Goal: Information Seeking & Learning: Compare options

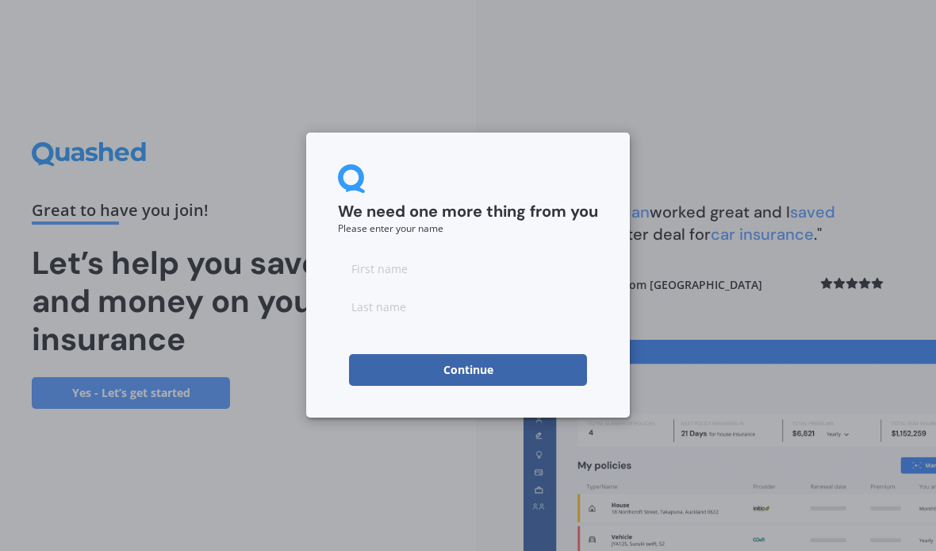
click at [417, 275] on input at bounding box center [468, 268] width 260 height 32
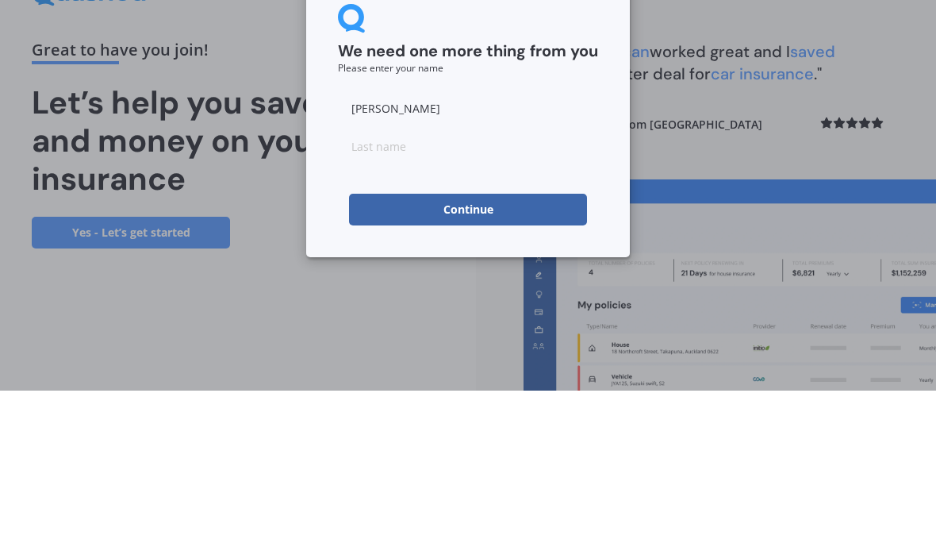
type input "[PERSON_NAME]"
click at [387, 290] on input at bounding box center [468, 306] width 260 height 32
type input "Hall"
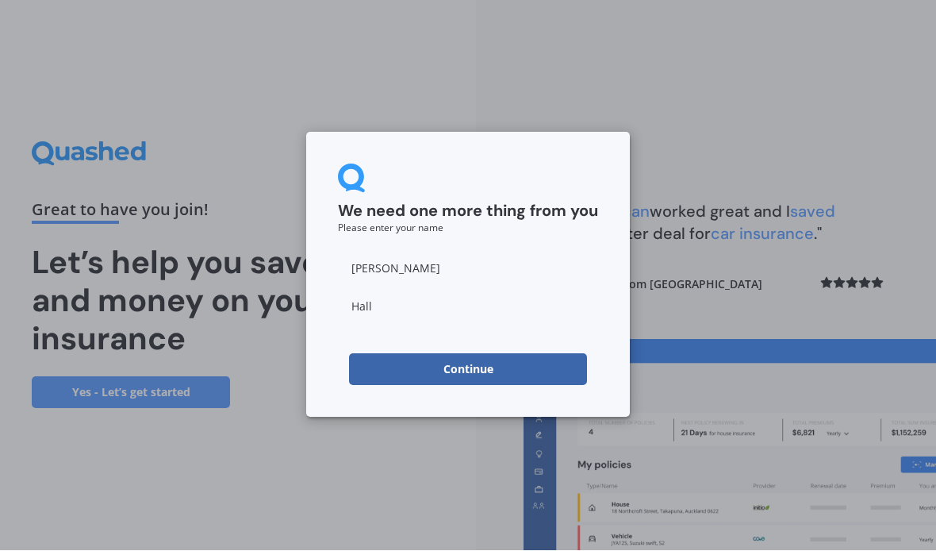
click at [490, 375] on button "Continue" at bounding box center [468, 370] width 238 height 32
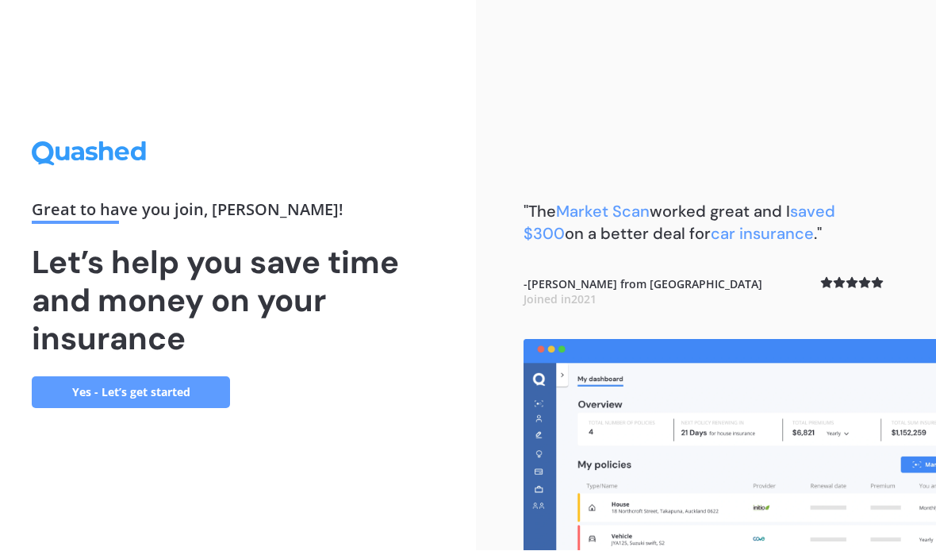
click at [163, 377] on link "Yes - Let’s get started" at bounding box center [131, 393] width 198 height 32
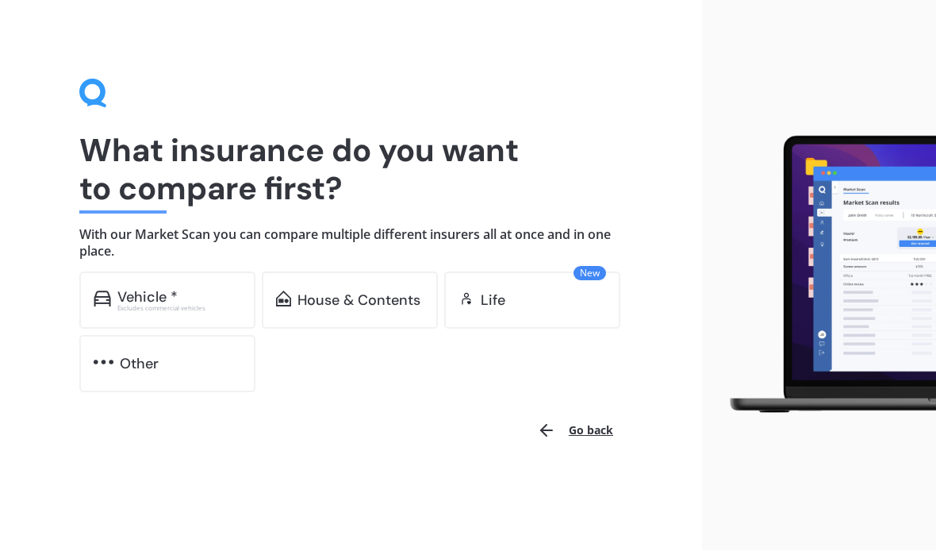
click at [191, 290] on div "Vehicle *" at bounding box center [179, 298] width 124 height 16
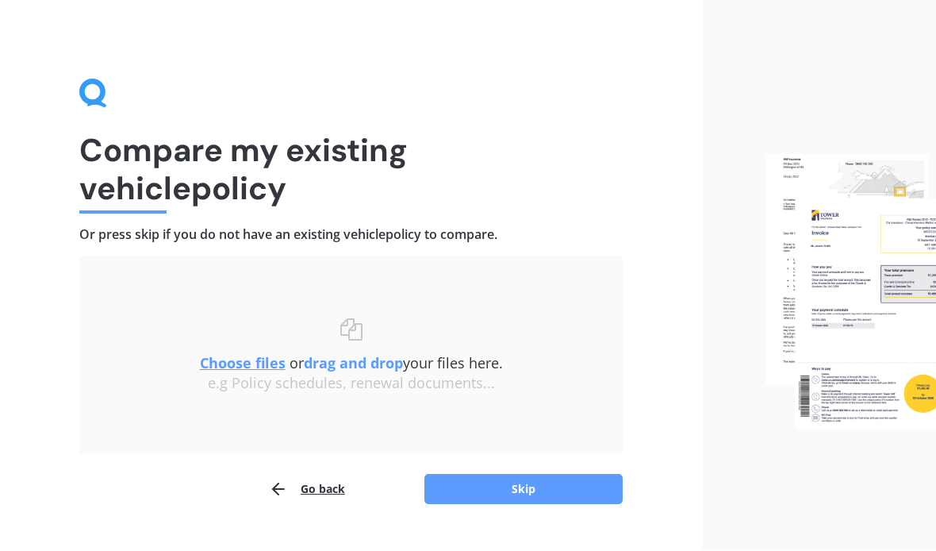
scroll to position [1, 0]
click at [482, 489] on button "Skip" at bounding box center [523, 489] width 198 height 30
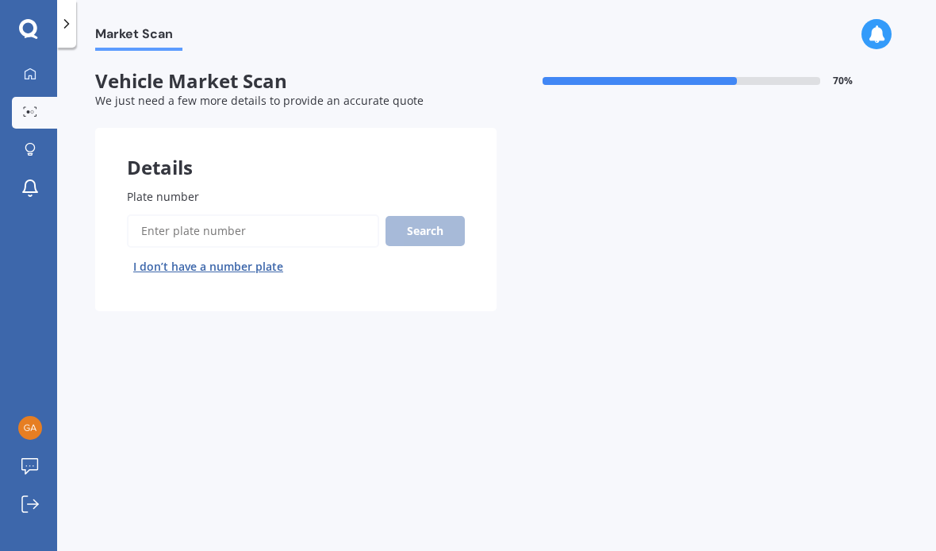
click at [190, 190] on span "Plate number" at bounding box center [163, 196] width 72 height 15
click at [190, 214] on input "Plate number" at bounding box center [253, 230] width 252 height 33
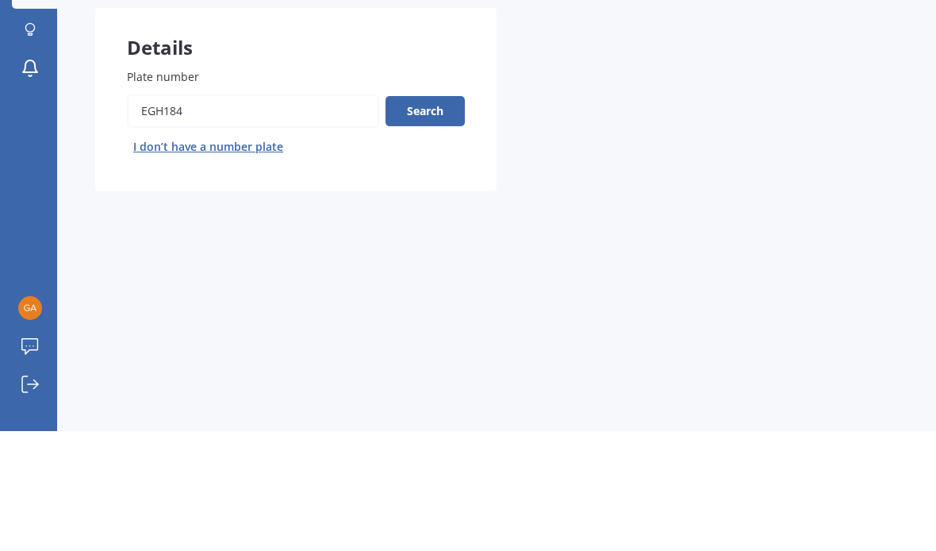
type input "Egh184"
click at [434, 216] on button "Search" at bounding box center [425, 231] width 79 height 30
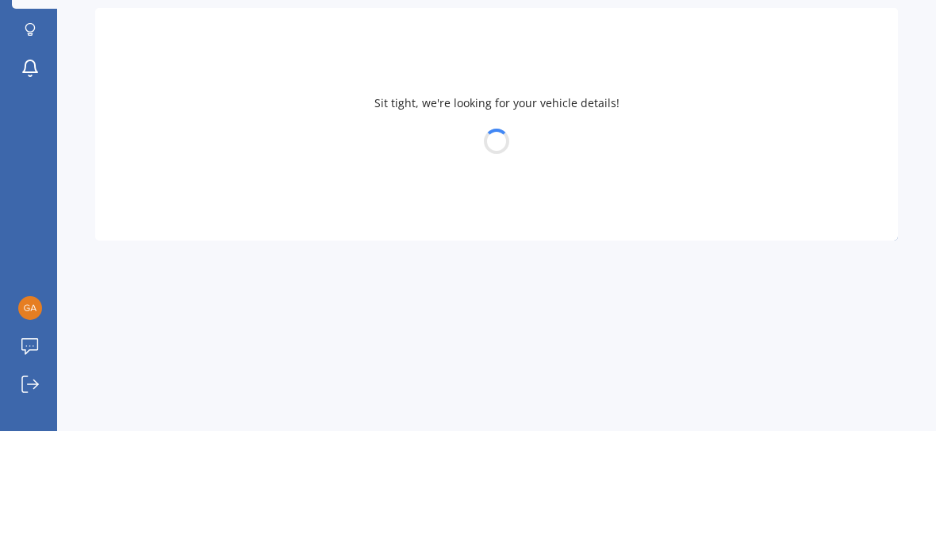
scroll to position [58, 0]
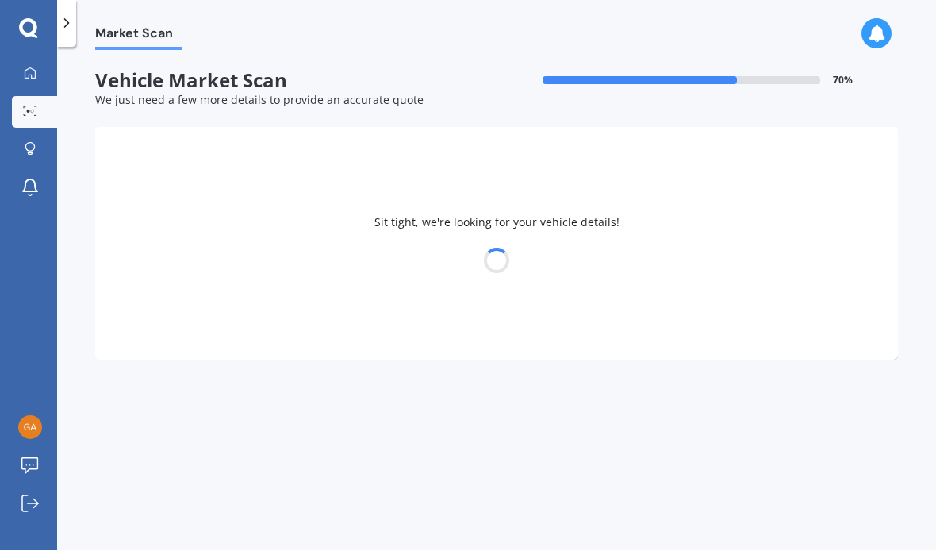
select select "TOYOTA"
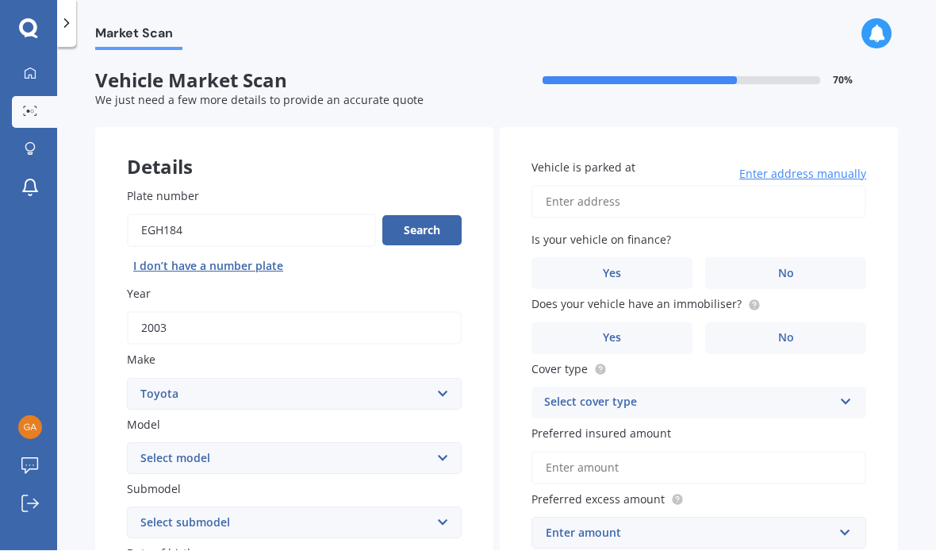
click at [620, 186] on input "Vehicle is parked at" at bounding box center [699, 202] width 335 height 33
type input "[STREET_ADDRESS]"
click at [804, 258] on label "No" at bounding box center [785, 274] width 161 height 32
click at [0, 0] on input "No" at bounding box center [0, 0] width 0 height 0
click at [800, 323] on label "No" at bounding box center [785, 339] width 161 height 32
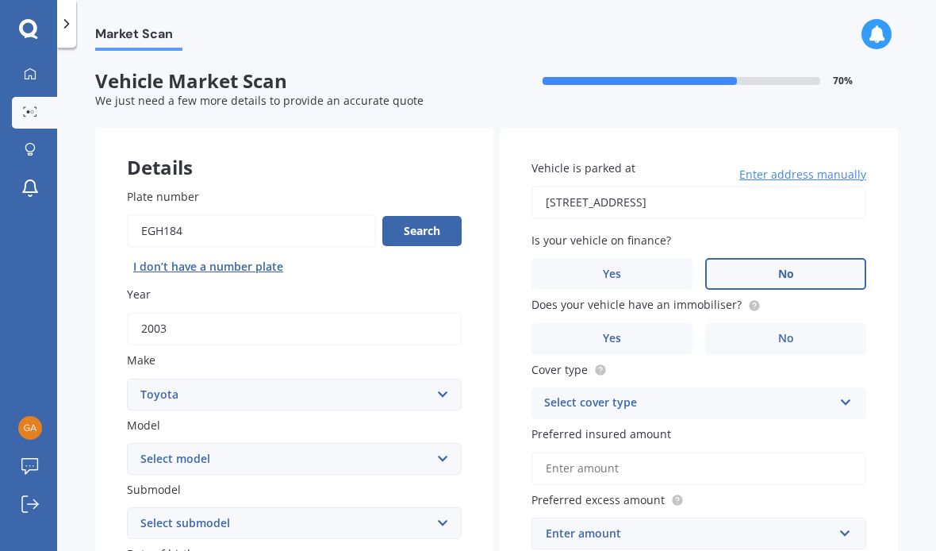
click at [0, 0] on input "No" at bounding box center [0, 0] width 0 height 0
click at [703, 394] on div "Select cover type" at bounding box center [688, 403] width 289 height 19
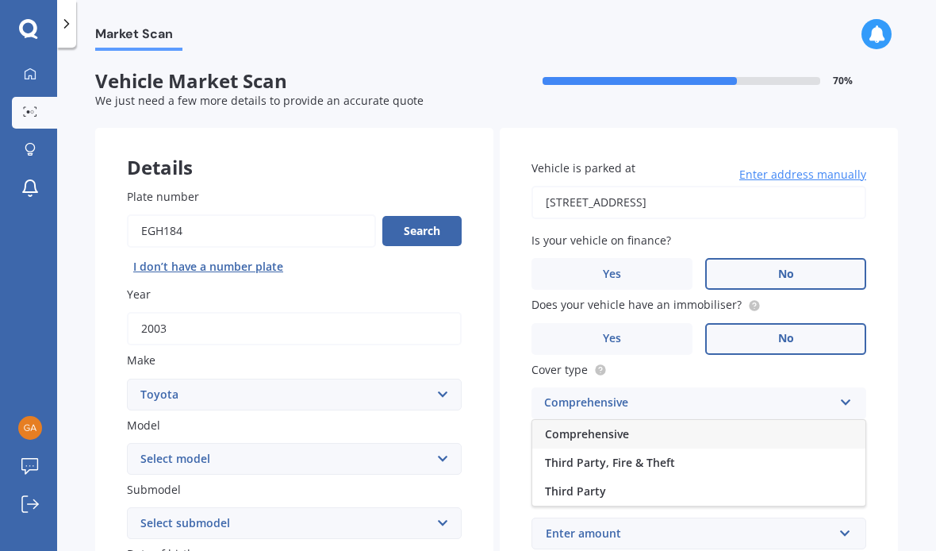
click at [602, 426] on span "Comprehensive" at bounding box center [587, 433] width 84 height 15
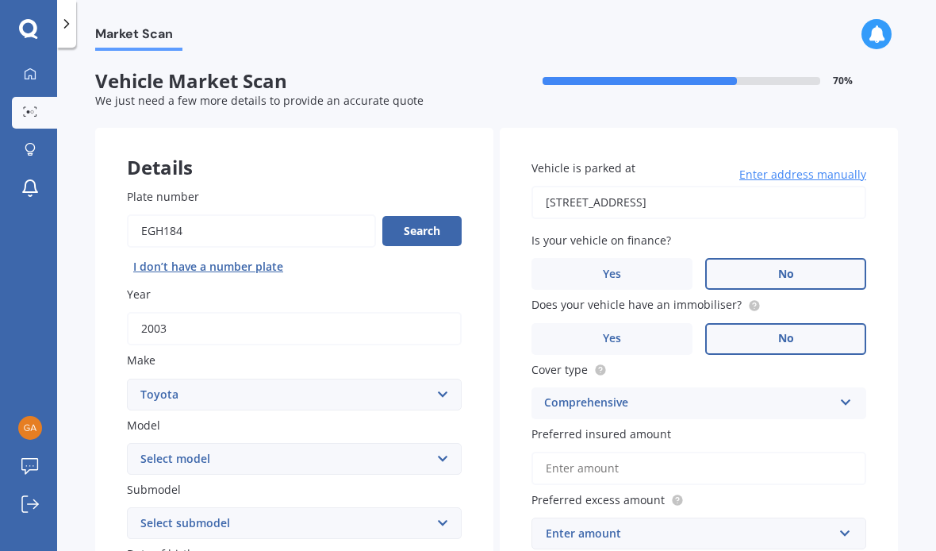
click at [624, 451] on input "Preferred insured amount" at bounding box center [699, 467] width 335 height 33
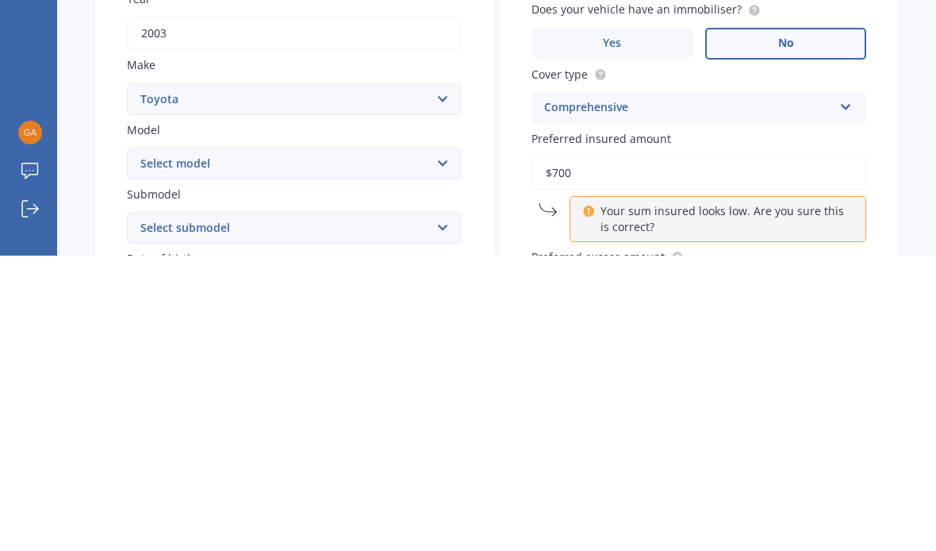
type input "$7,000"
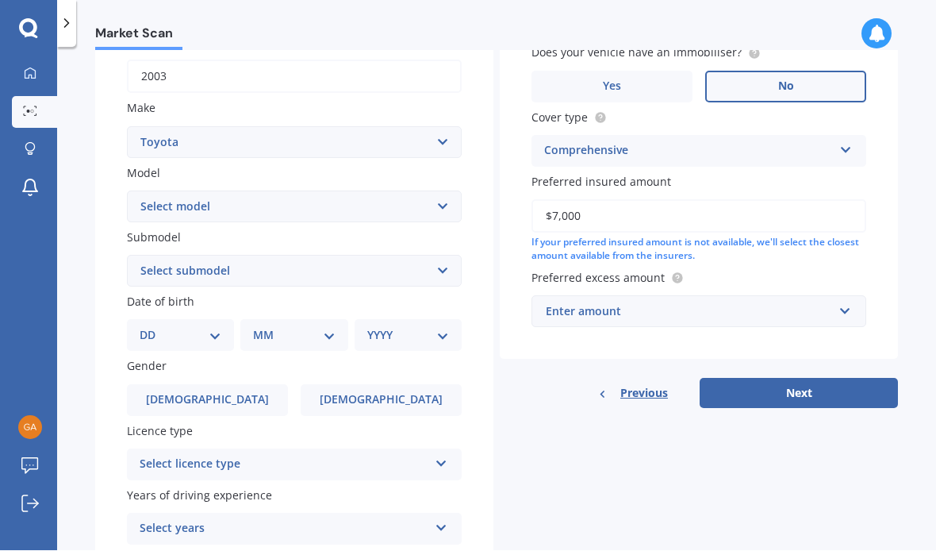
scroll to position [253, 0]
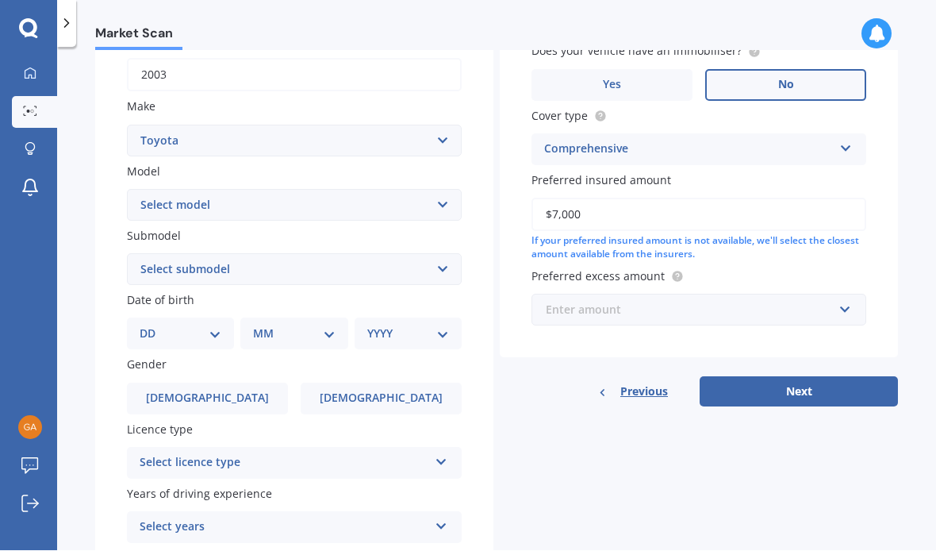
click at [658, 295] on input "text" at bounding box center [693, 310] width 321 height 30
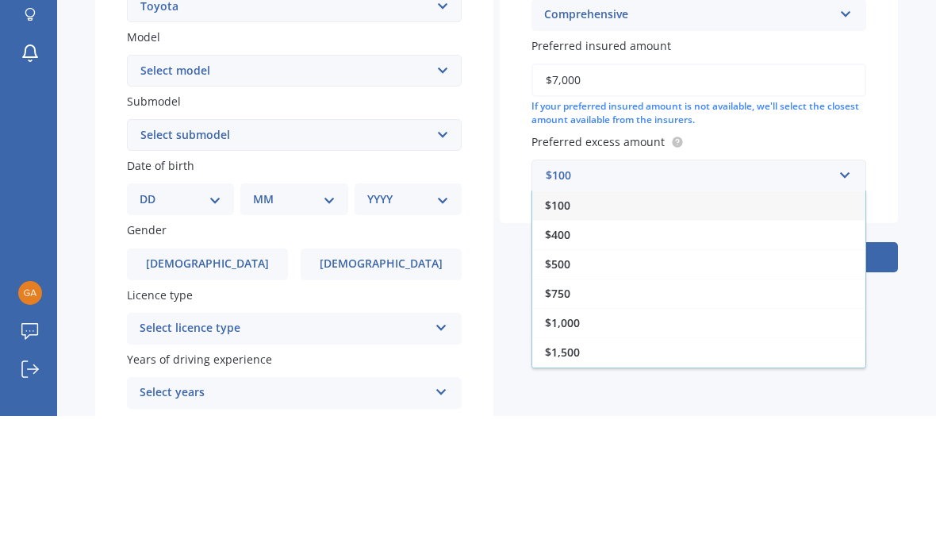
click at [560, 391] on span "$500" at bounding box center [557, 398] width 25 height 15
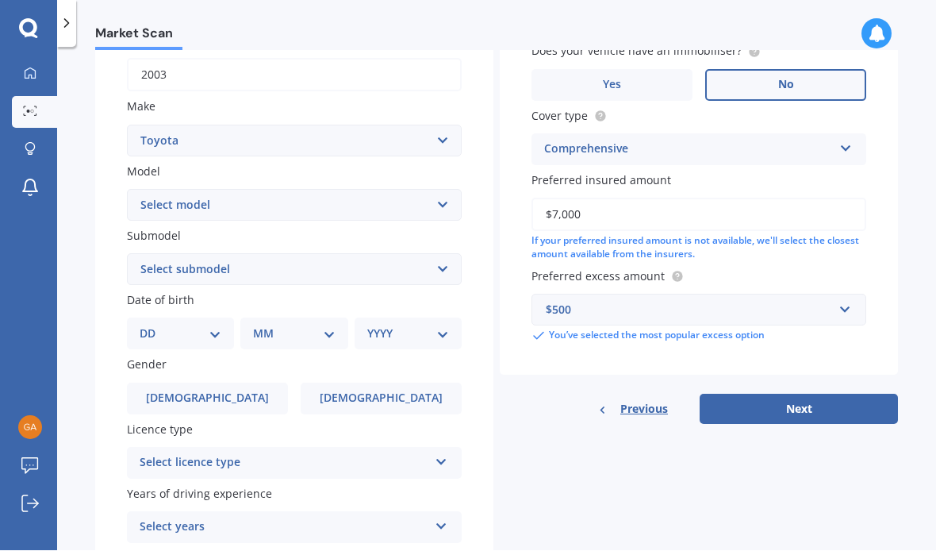
click at [789, 394] on button "Next" at bounding box center [799, 409] width 198 height 30
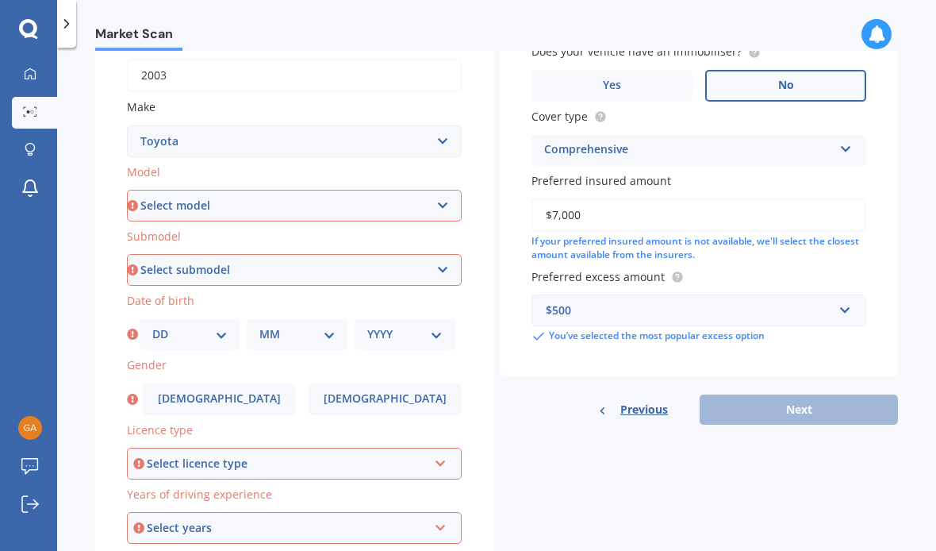
click at [338, 190] on select "Select model 4 Runner 86 [PERSON_NAME] Alphard Altezza Aqua Aristo Aurion Auris…" at bounding box center [294, 206] width 335 height 32
click at [322, 190] on select "Select model 4 Runner 86 [PERSON_NAME] Alphard Altezza Aqua Aristo Aurion Auris…" at bounding box center [294, 206] width 335 height 32
select select "RAV-4"
click at [168, 325] on select "DD 01 02 03 04 05 06 07 08 09 10 11 12 13 14 15 16 17 18 19 20 21 22 23 24 25 2…" at bounding box center [189, 333] width 75 height 17
click at [147, 383] on label "[DEMOGRAPHIC_DATA]" at bounding box center [219, 399] width 153 height 32
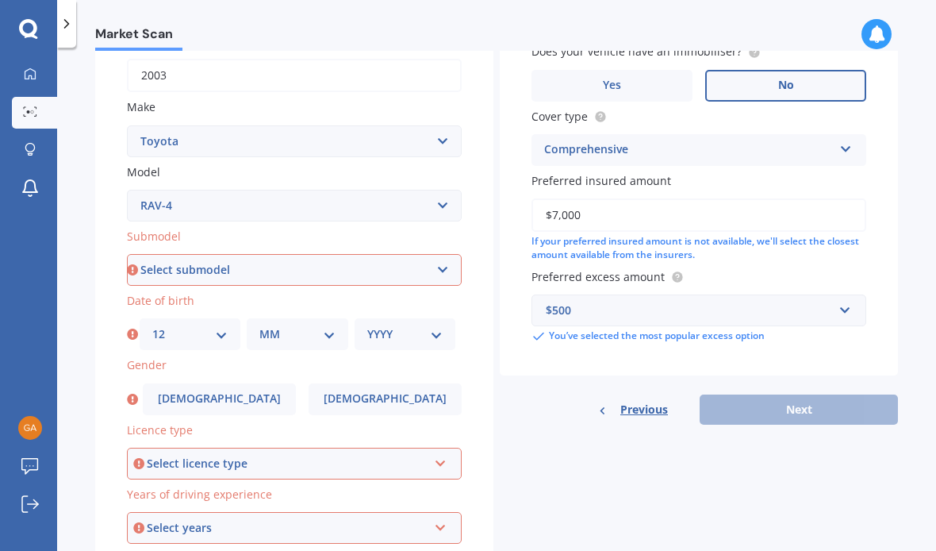
click at [0, 0] on input "[DEMOGRAPHIC_DATA]" at bounding box center [0, 0] width 0 height 0
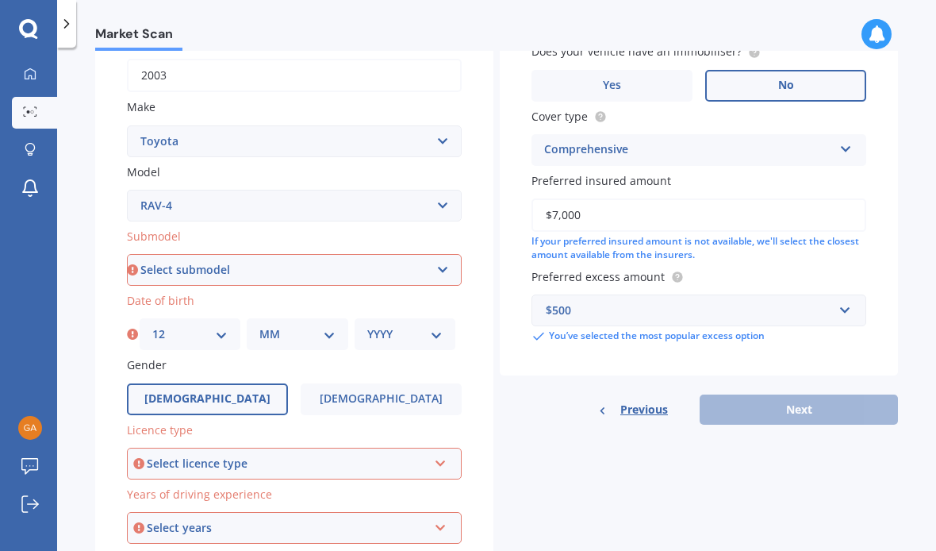
click at [178, 325] on select "DD 01 02 03 04 05 06 07 08 09 10 11 12 13 14 15 16 17 18 19 20 21 22 23 24 25 2…" at bounding box center [189, 333] width 75 height 17
select select "11"
click at [286, 325] on select "MM 01 02 03 04 05 06 07 08 09 10 11 12" at bounding box center [296, 333] width 75 height 17
select select "06"
click at [397, 325] on select "YYYY 2025 2024 2023 2022 2021 2020 2019 2018 2017 2016 2015 2014 2013 2012 2011…" at bounding box center [404, 333] width 75 height 17
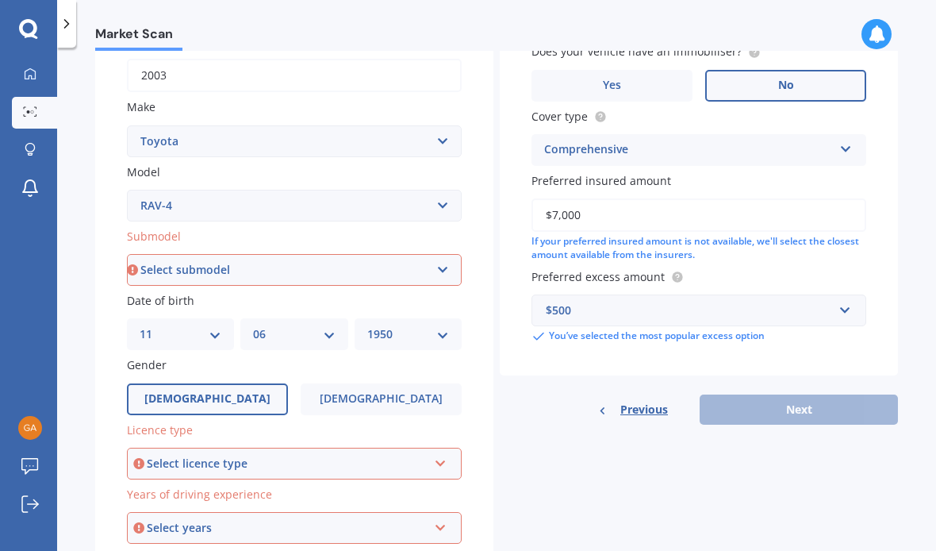
click at [407, 325] on select "YYYY 2025 2024 2023 2022 2021 2020 2019 2018 2017 2016 2015 2014 2013 2012 2011…" at bounding box center [408, 333] width 82 height 17
select select "1951"
click at [395, 383] on label "[DEMOGRAPHIC_DATA]" at bounding box center [381, 399] width 161 height 32
click at [0, 0] on input "[DEMOGRAPHIC_DATA]" at bounding box center [0, 0] width 0 height 0
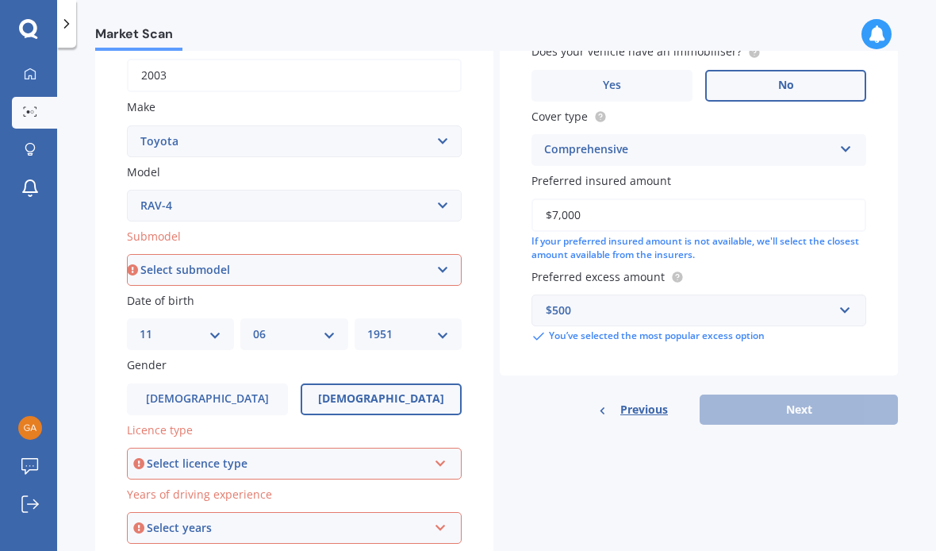
click at [319, 455] on div "Select licence type" at bounding box center [287, 463] width 281 height 17
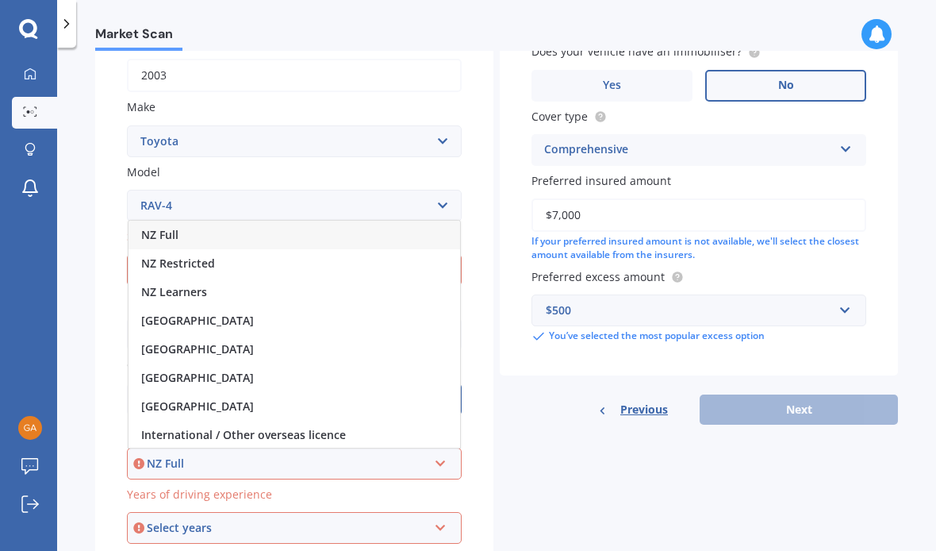
click at [159, 227] on span "NZ Full" at bounding box center [159, 234] width 37 height 15
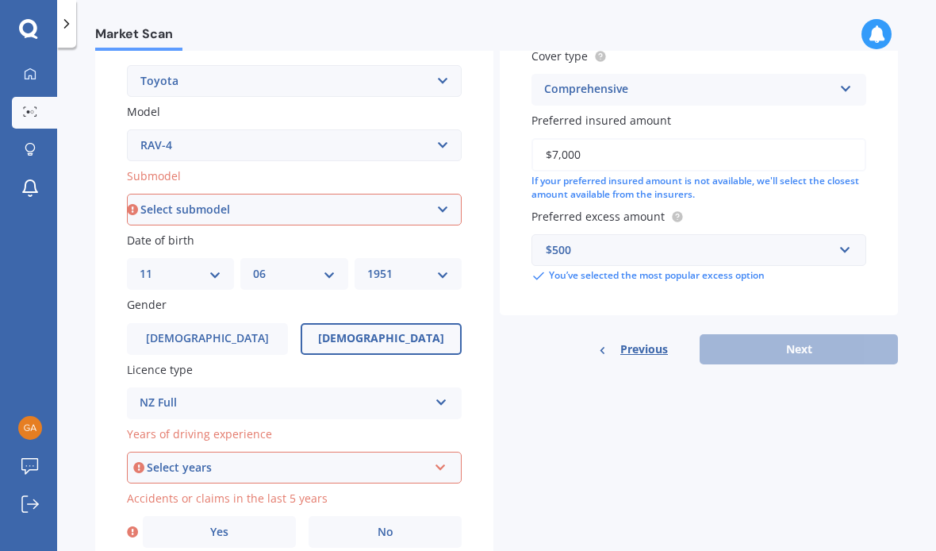
scroll to position [312, 0]
click at [305, 460] on div "Select years" at bounding box center [287, 468] width 281 height 17
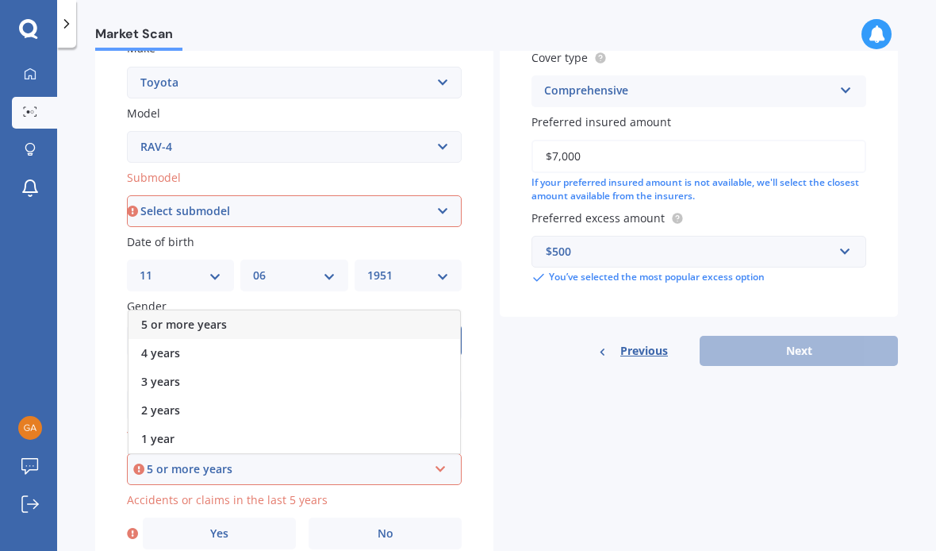
click at [217, 317] on span "5 or more years" at bounding box center [184, 324] width 86 height 15
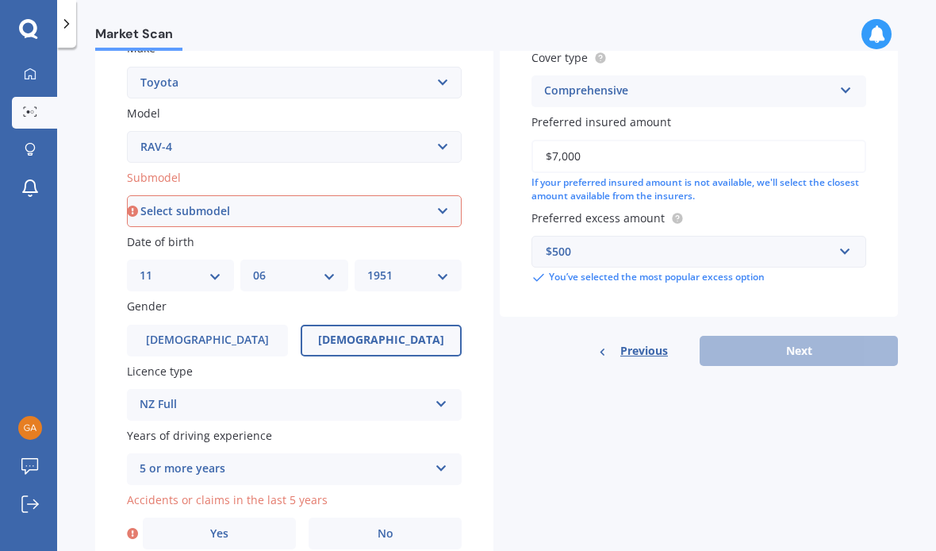
click at [343, 517] on label "No" at bounding box center [385, 533] width 153 height 32
click at [0, 0] on input "No" at bounding box center [0, 0] width 0 height 0
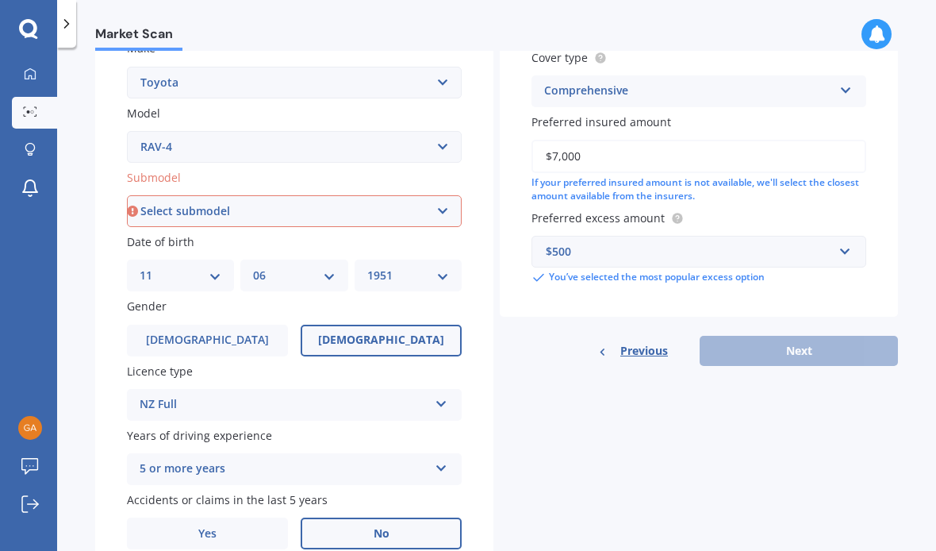
click at [253, 195] on select "Select submodel Diesel EV GX SUV 2.2/4WD/6AT Hybrid Hybrid 2WD Petrol" at bounding box center [294, 211] width 335 height 32
select select "PETROL"
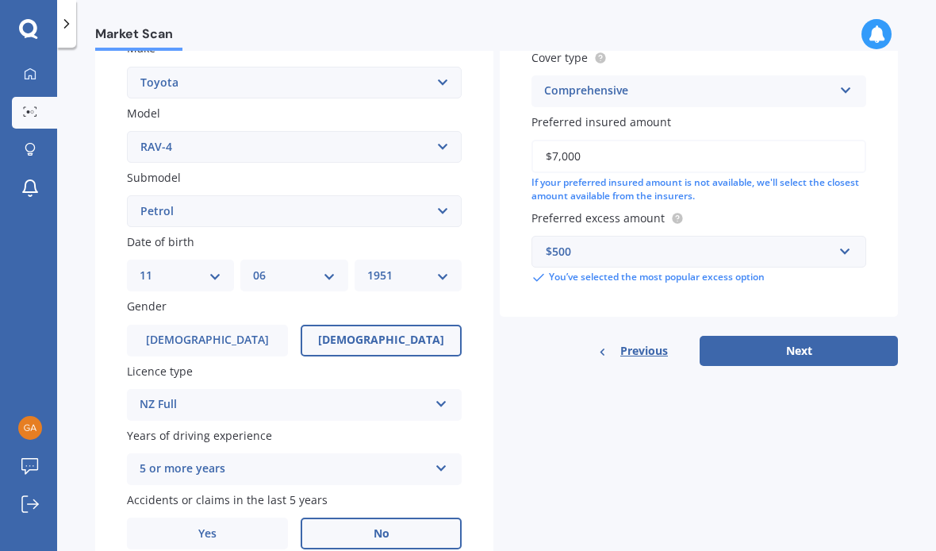
click at [804, 336] on button "Next" at bounding box center [799, 351] width 198 height 30
select select "11"
select select "06"
select select "1951"
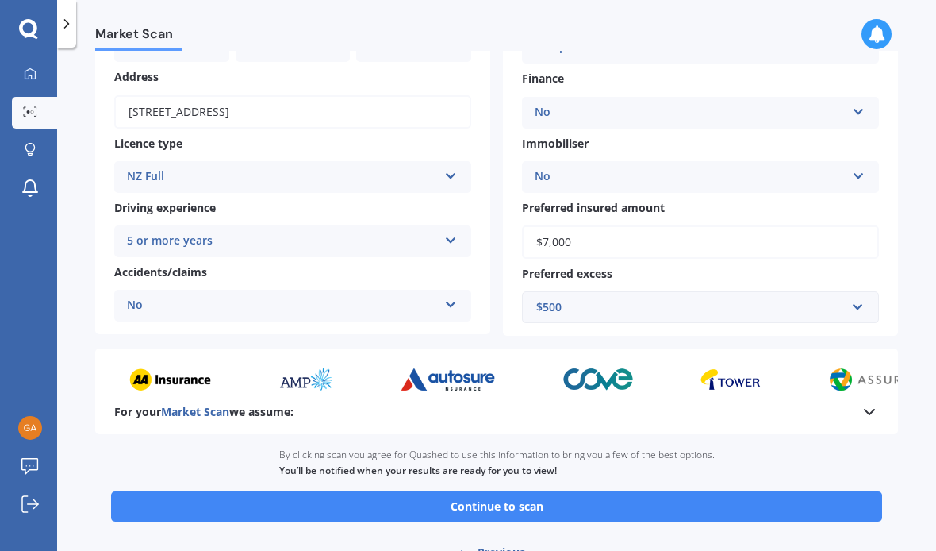
scroll to position [200, 0]
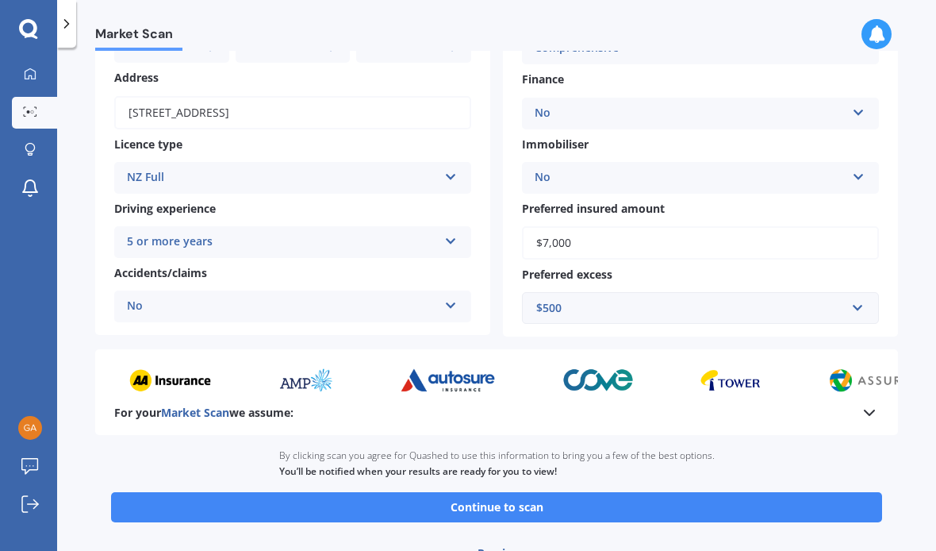
click at [509, 492] on button "Continue to scan" at bounding box center [496, 507] width 771 height 30
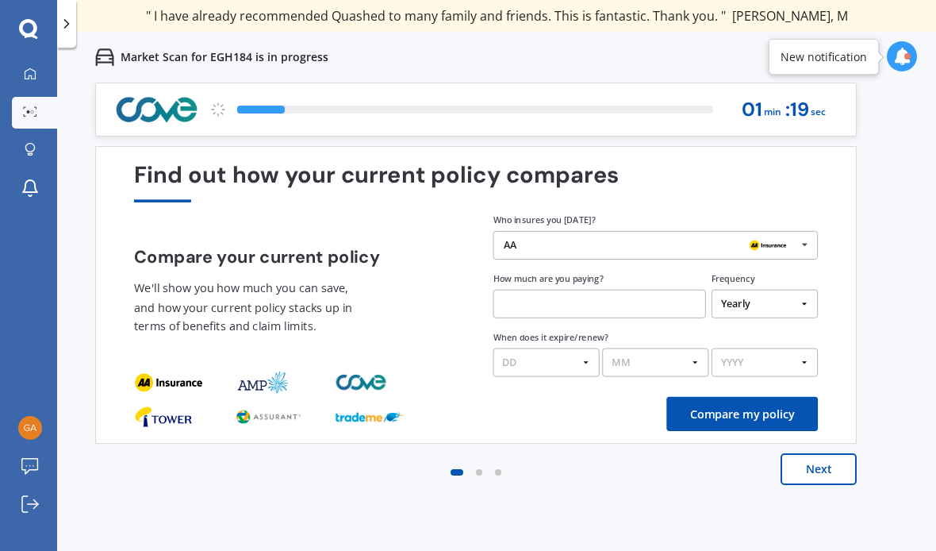
click at [562, 245] on div "AA" at bounding box center [650, 245] width 293 height 11
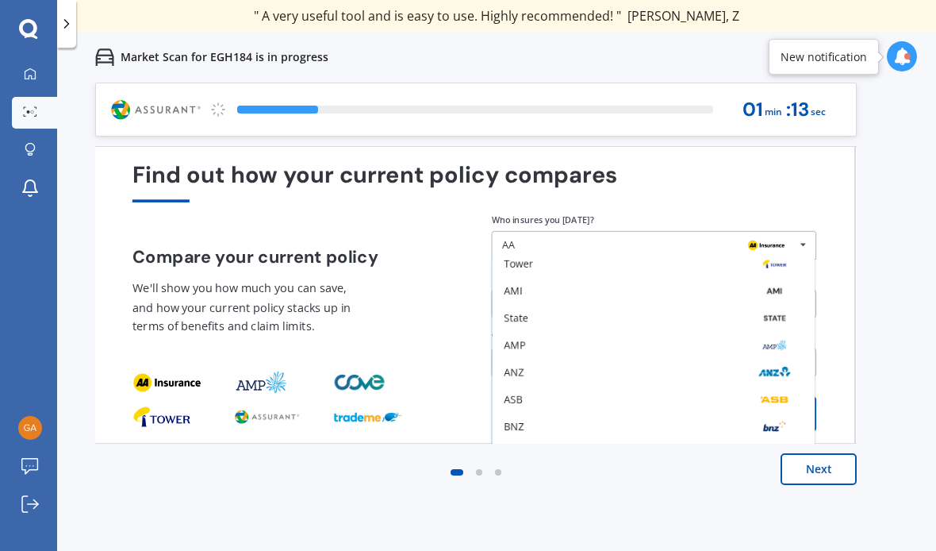
scroll to position [36, 0]
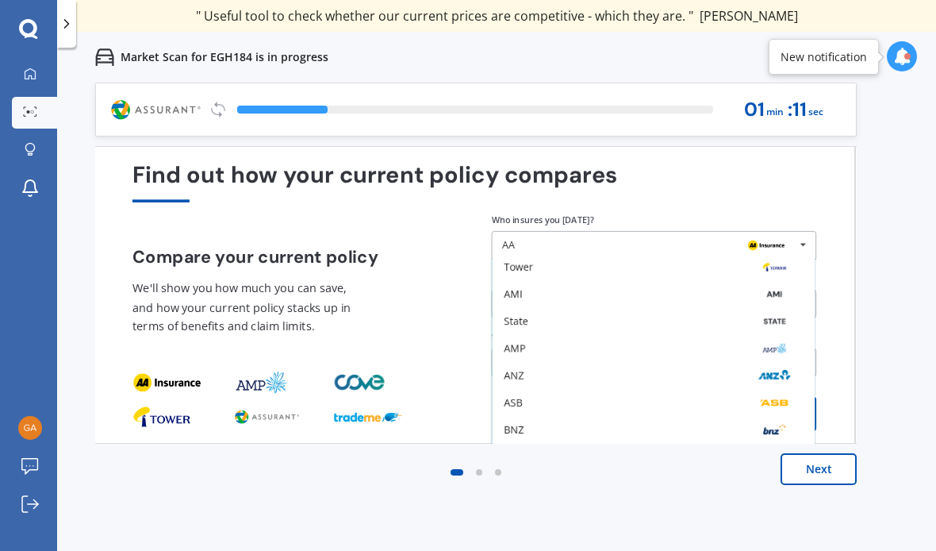
click at [513, 294] on div "AMI" at bounding box center [513, 294] width 18 height 10
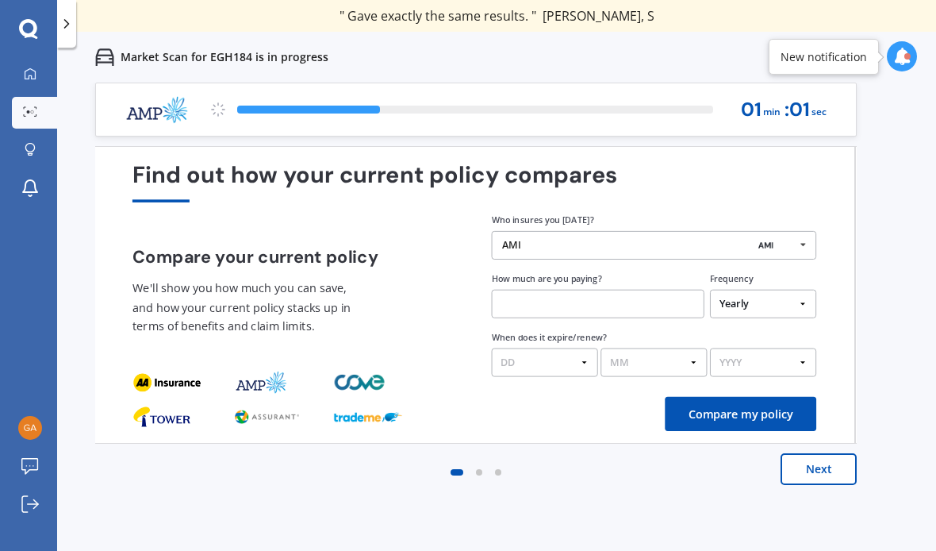
click at [560, 305] on input "text" at bounding box center [598, 304] width 213 height 29
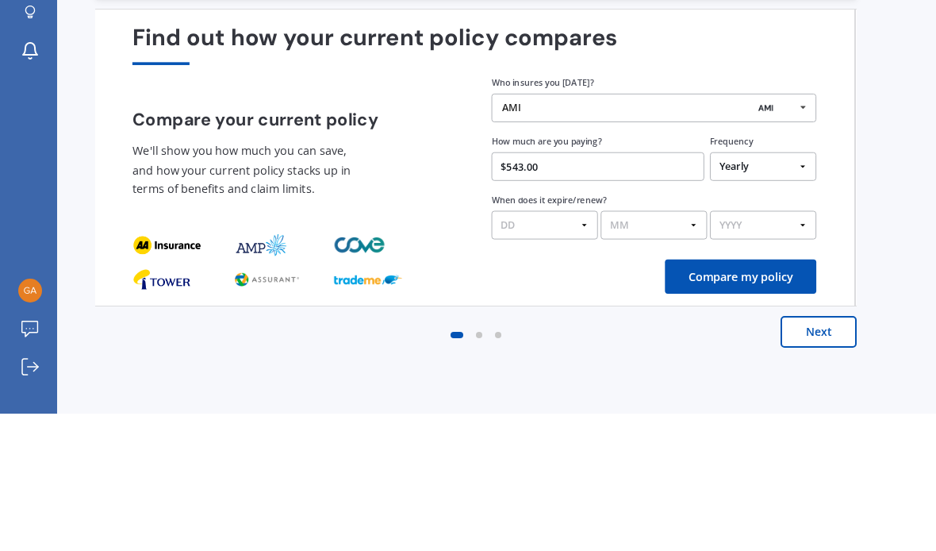
type input "$543.00"
click at [555, 348] on select "DD 01 02 03 04 05 06 07 08 09 10 11 12 13 14 15 16 17 18 19 20 21 22 23 24 25 2…" at bounding box center [545, 362] width 106 height 29
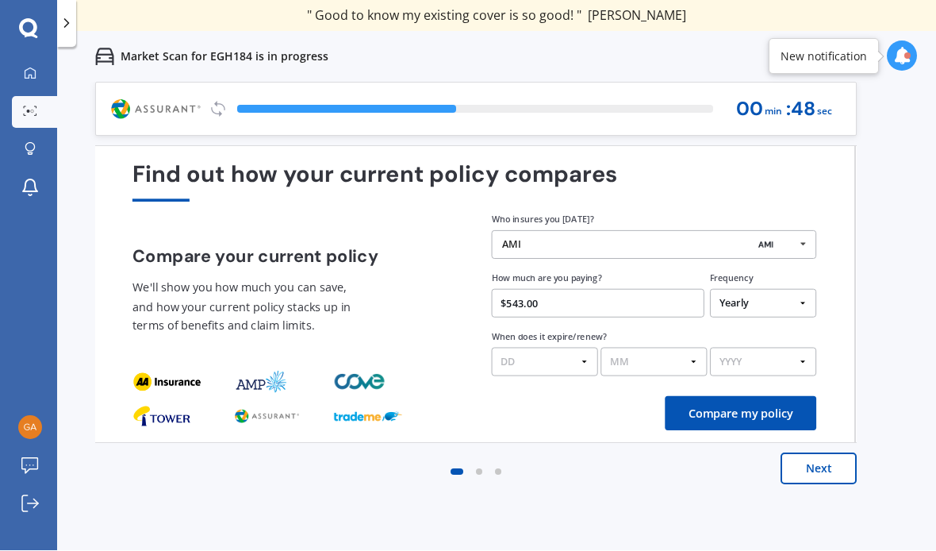
select select "09"
click at [651, 348] on select "MM 01 02 03 04 05 06 07 08 09 10 11 12" at bounding box center [654, 362] width 106 height 29
select select "09"
click at [776, 348] on select "YYYY 2026 2025 2024" at bounding box center [763, 362] width 106 height 29
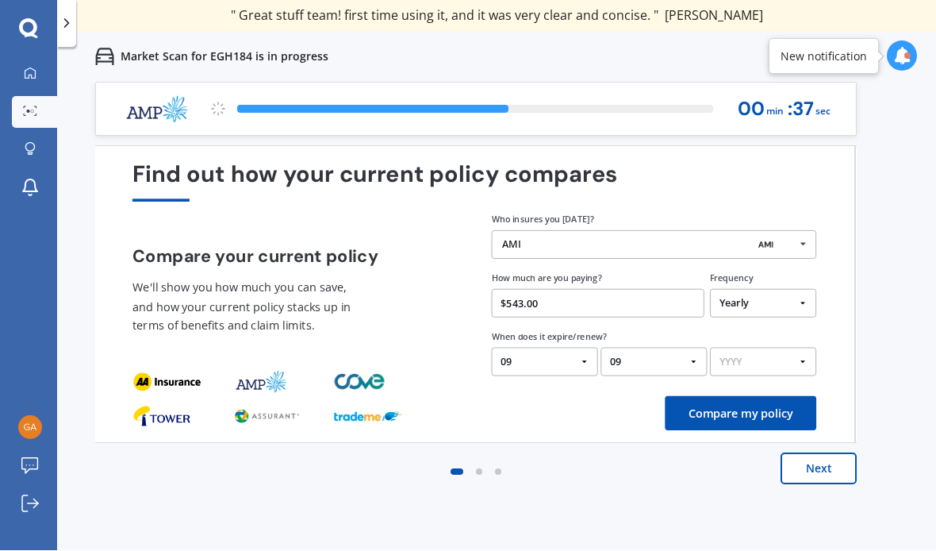
select select "2025"
click at [715, 397] on button "Compare my policy" at bounding box center [741, 414] width 152 height 34
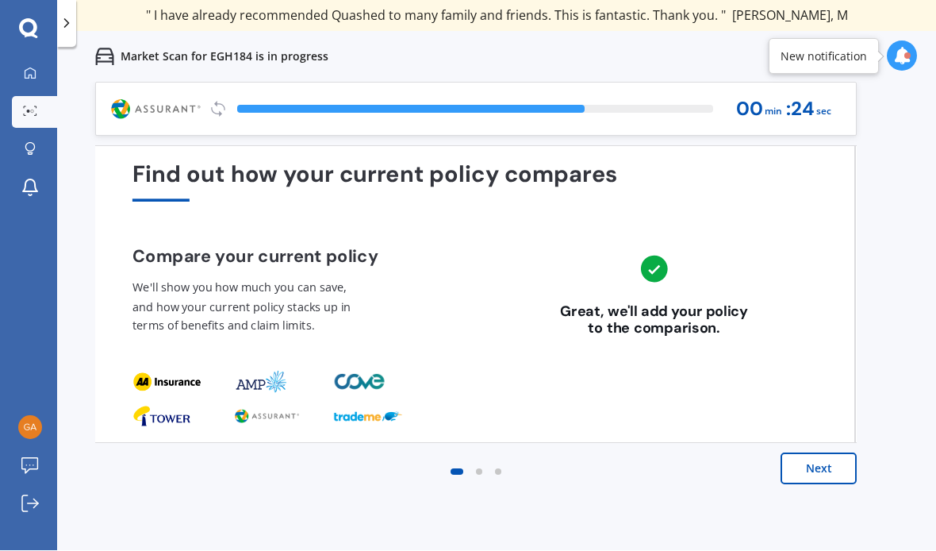
click at [829, 453] on button "Next" at bounding box center [819, 469] width 76 height 32
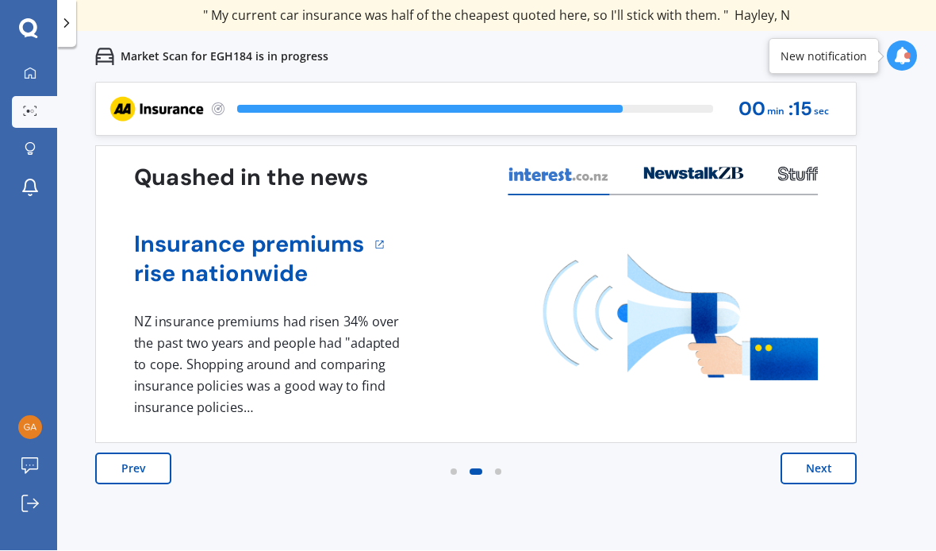
click at [824, 453] on button "Next" at bounding box center [819, 469] width 76 height 32
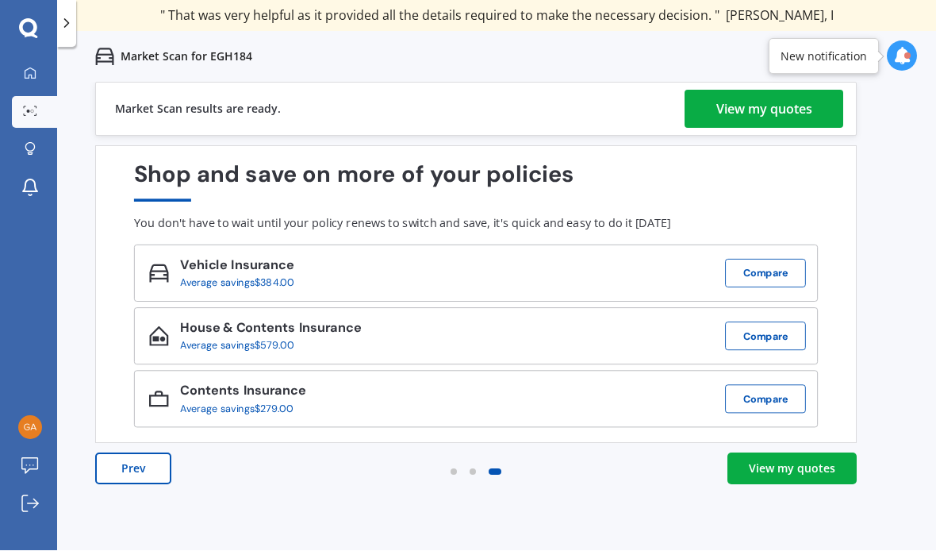
click at [800, 461] on div "View my quotes" at bounding box center [792, 469] width 86 height 16
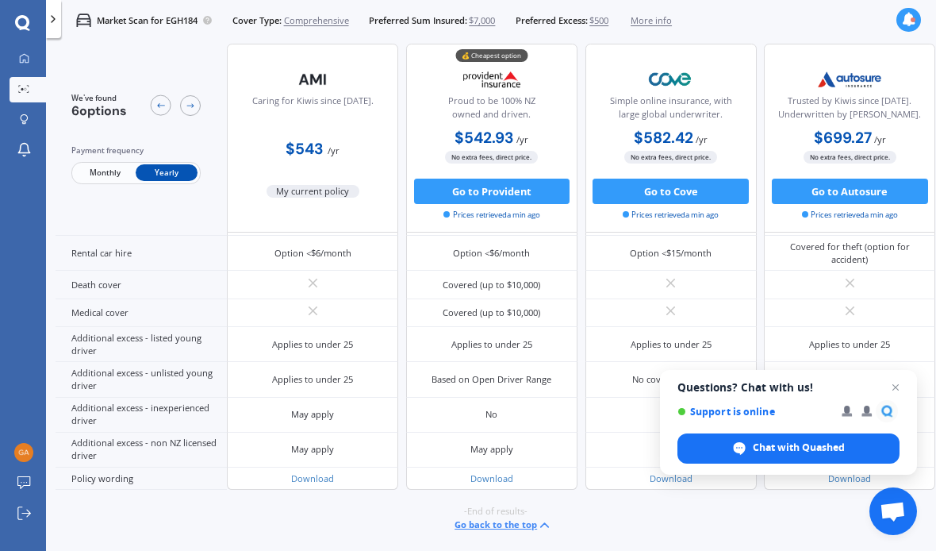
scroll to position [674, 0]
click at [895, 394] on span "Open chat" at bounding box center [895, 387] width 19 height 19
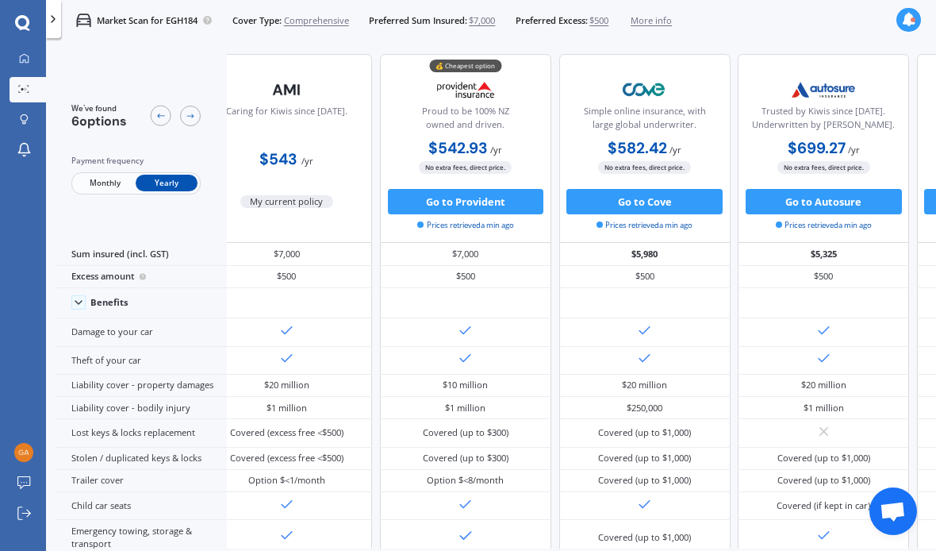
scroll to position [0, 34]
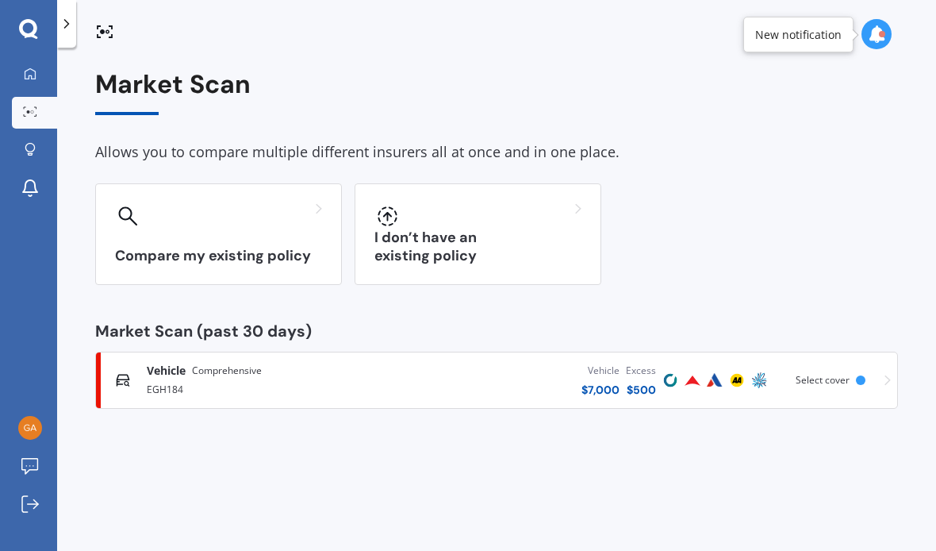
scroll to position [1, 0]
